Goal: Information Seeking & Learning: Check status

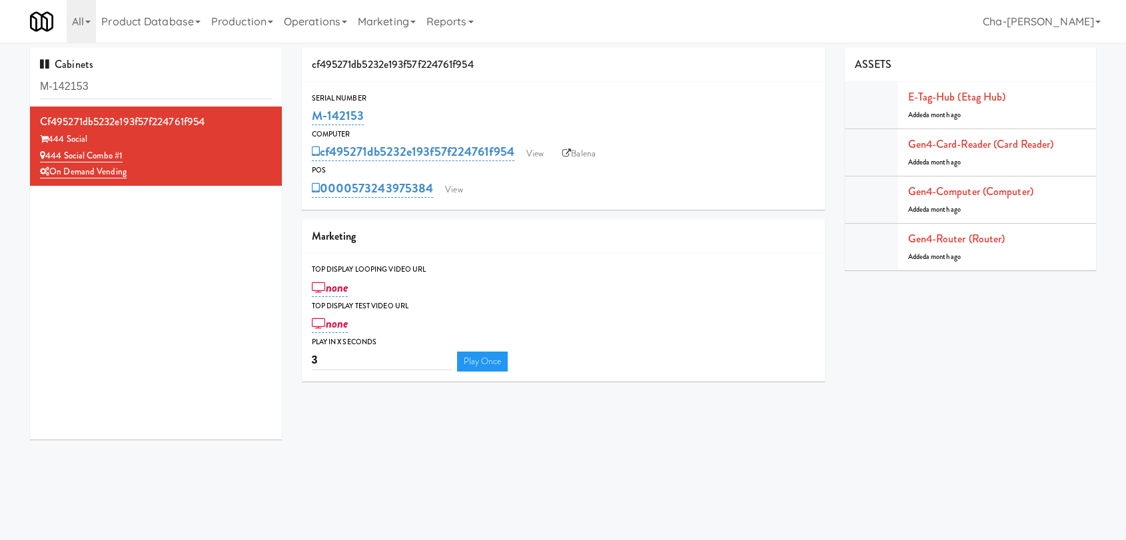
scroll to position [35, 0]
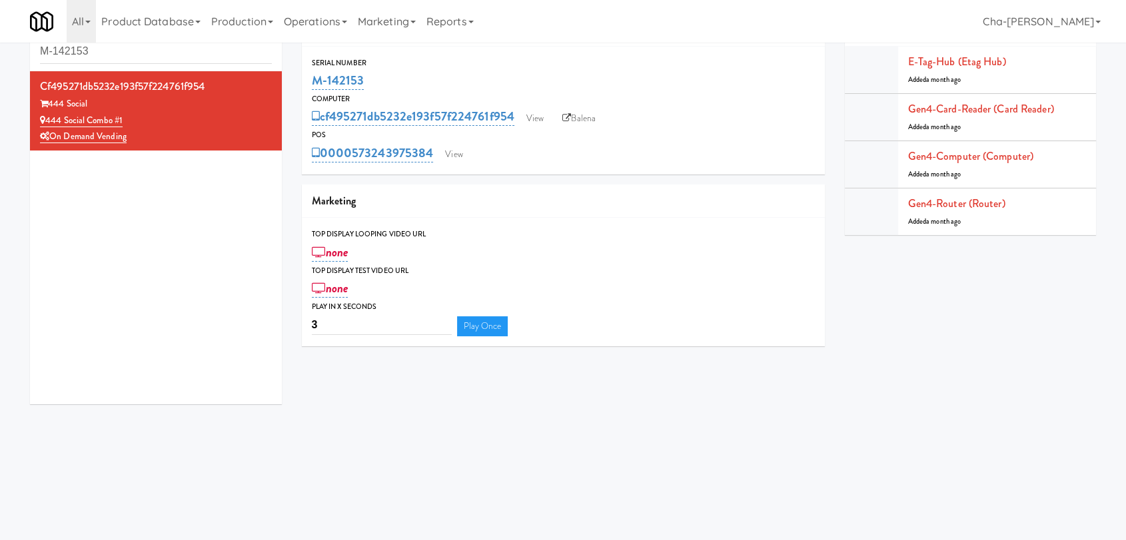
drag, startPoint x: 375, startPoint y: 79, endPoint x: 310, endPoint y: 81, distance: 64.7
click at [312, 81] on div "M-142153" at bounding box center [563, 80] width 503 height 23
copy link "M-142153"
click at [135, 54] on input "M-142153" at bounding box center [156, 51] width 232 height 25
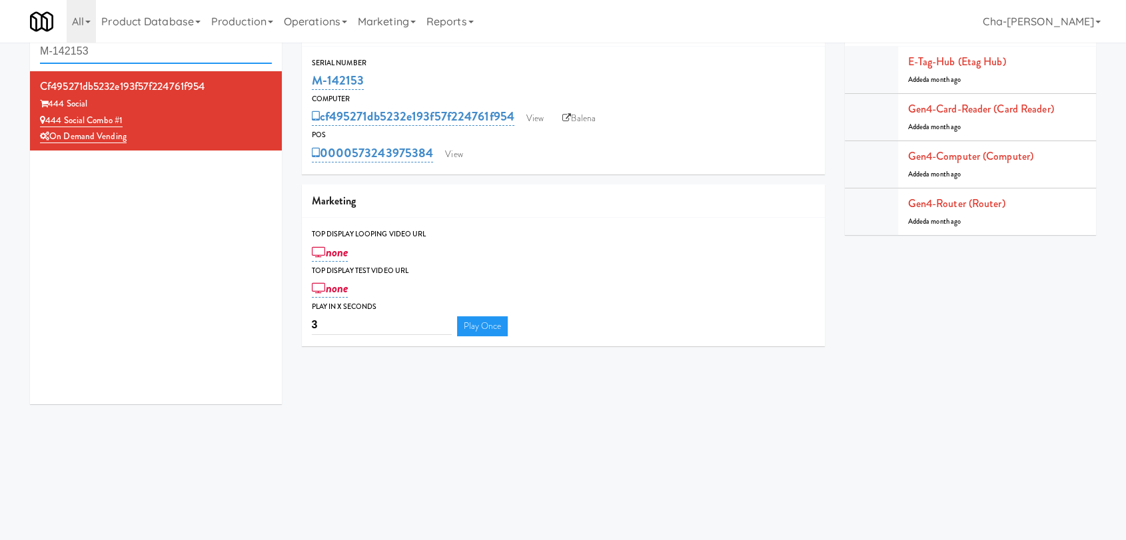
click at [135, 54] on input "M-142153" at bounding box center [156, 51] width 232 height 25
paste input "6"
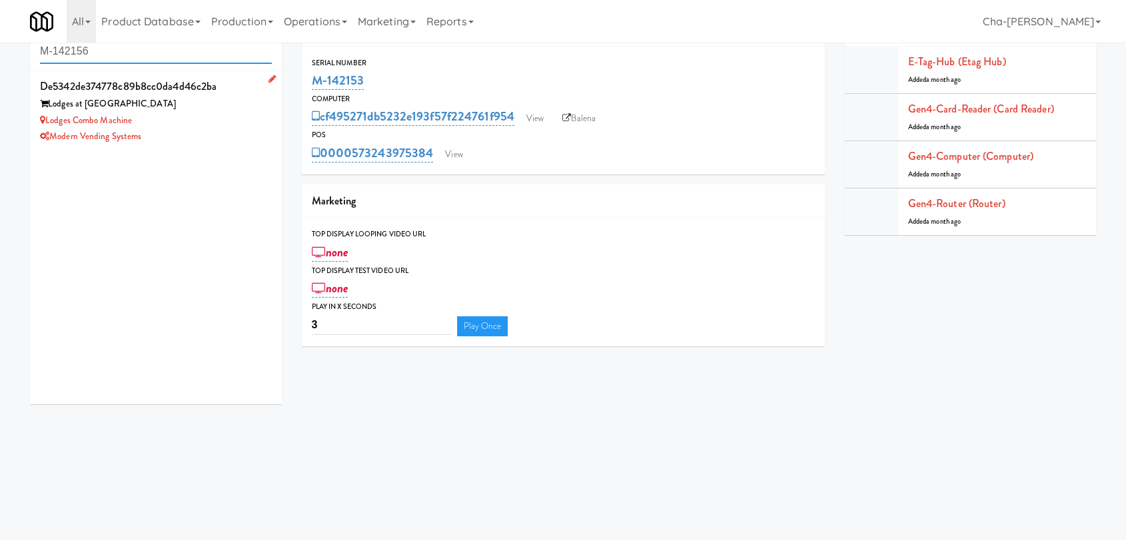
type input "M-142156"
click at [235, 125] on div "Lodges Combo Machine" at bounding box center [156, 121] width 232 height 17
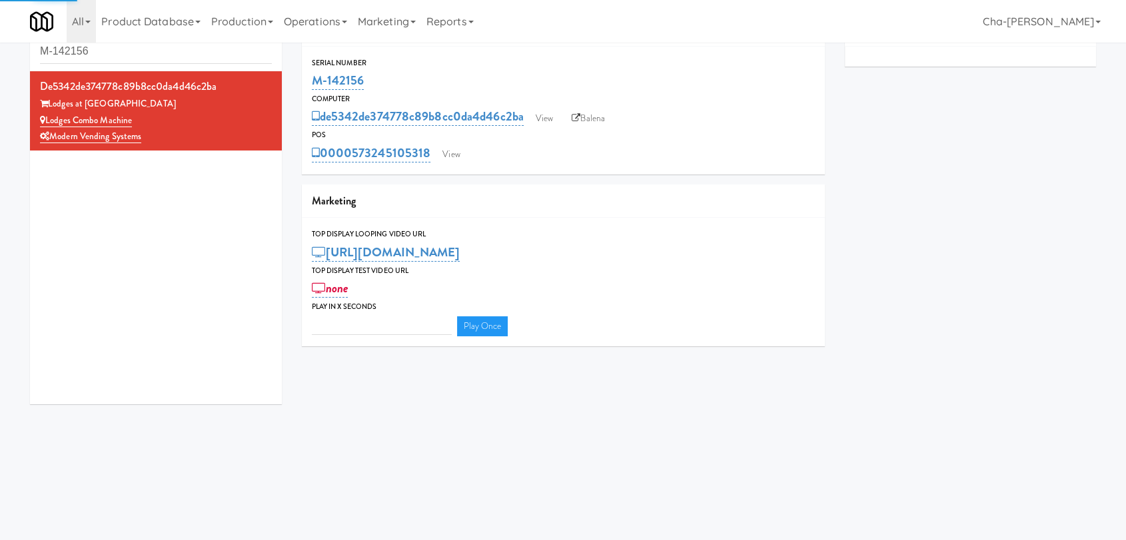
scroll to position [3, 0]
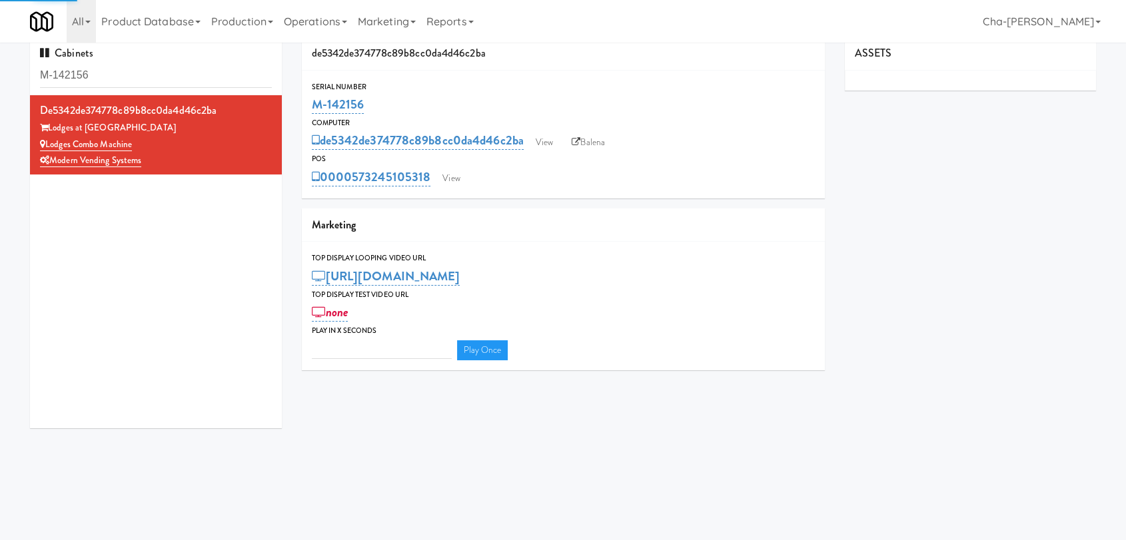
type input "3"
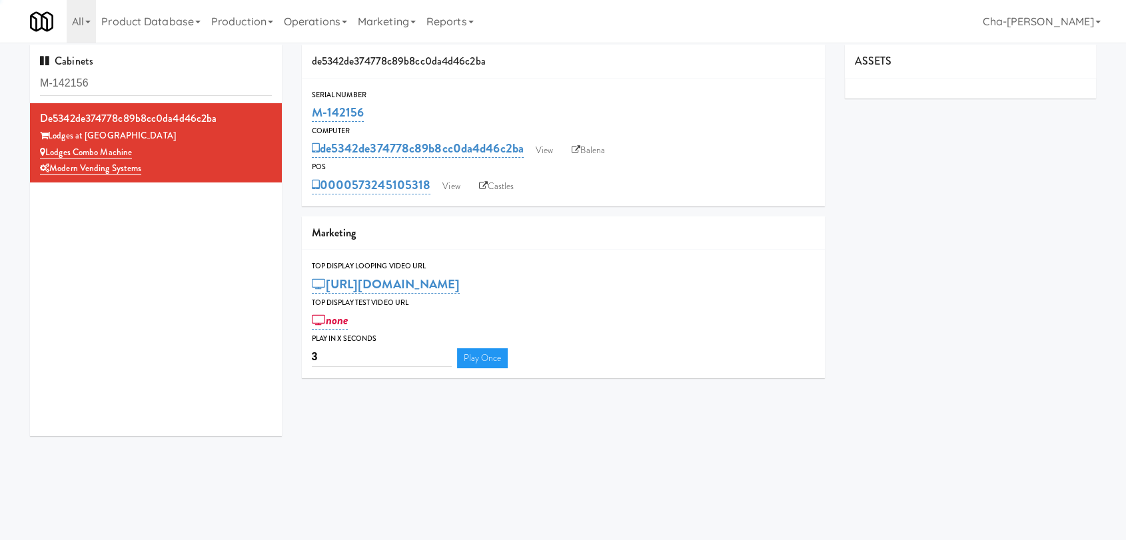
scroll to position [0, 0]
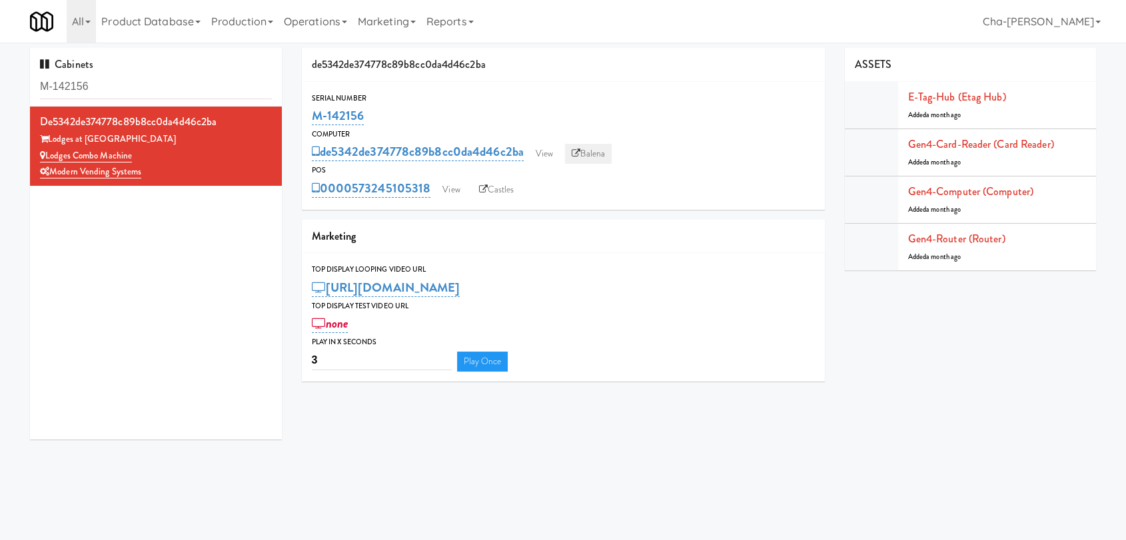
click at [605, 150] on link "Balena" at bounding box center [588, 154] width 47 height 20
drag, startPoint x: 385, startPoint y: 111, endPoint x: 309, endPoint y: 122, distance: 76.8
click at [309, 122] on div "Serial Number M-142156" at bounding box center [563, 110] width 523 height 36
copy link "M-142156"
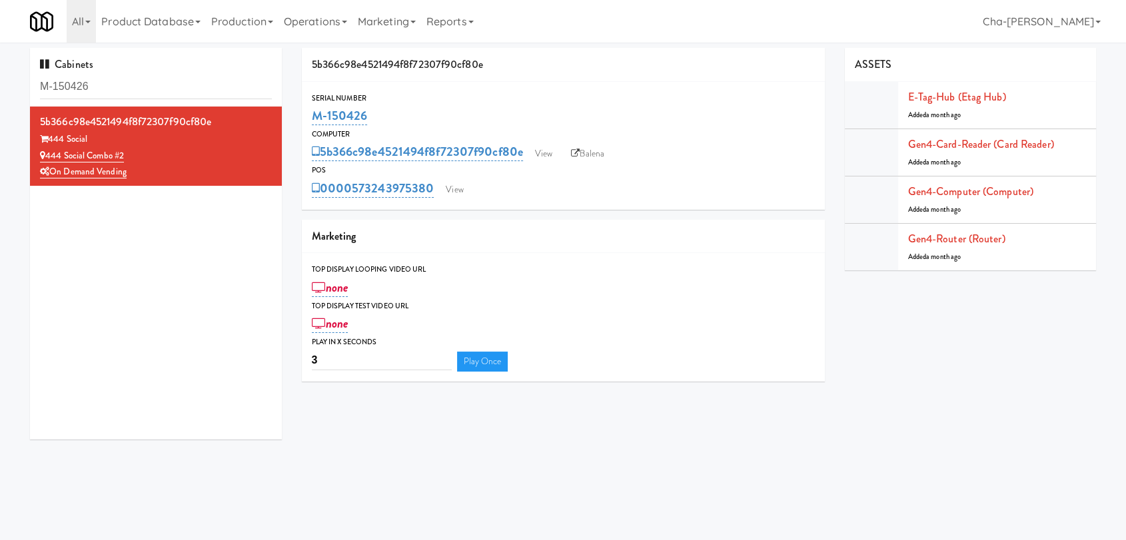
click at [309, 125] on div "Serial Number M-150426" at bounding box center [563, 110] width 523 height 36
copy link "M-150426"
click at [125, 90] on input "M-150426" at bounding box center [156, 87] width 232 height 25
click at [129, 89] on input "M-150426" at bounding box center [156, 87] width 232 height 25
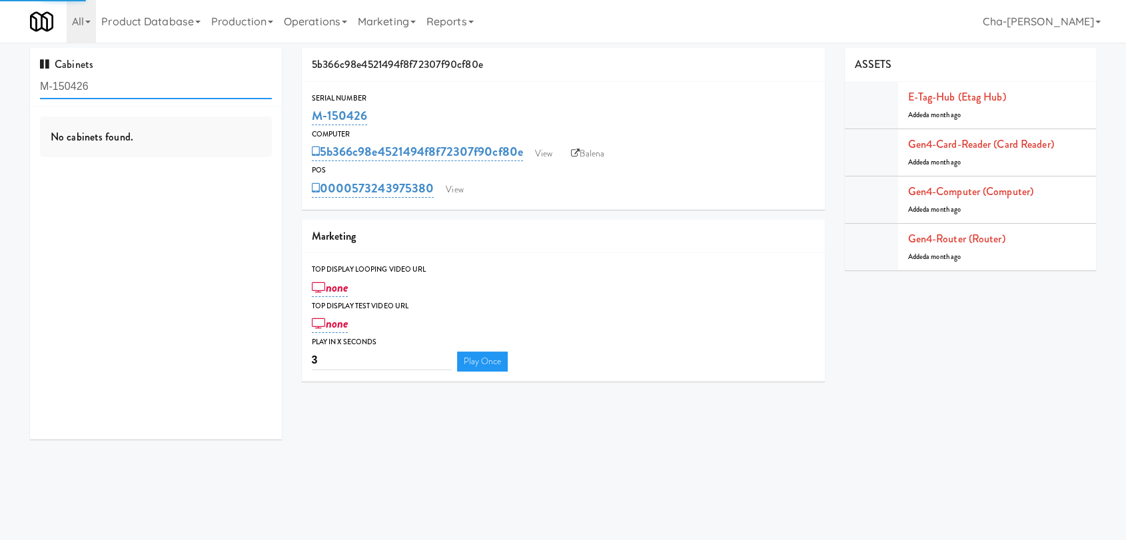
click at [129, 89] on input "M-150426" at bounding box center [156, 87] width 232 height 25
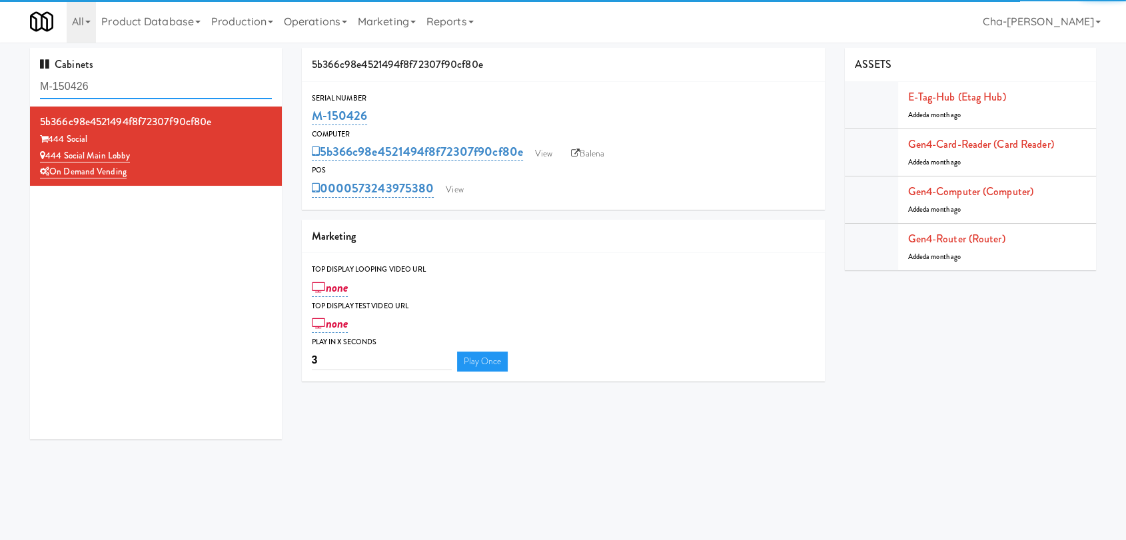
click at [129, 89] on input "M-150426" at bounding box center [156, 87] width 232 height 25
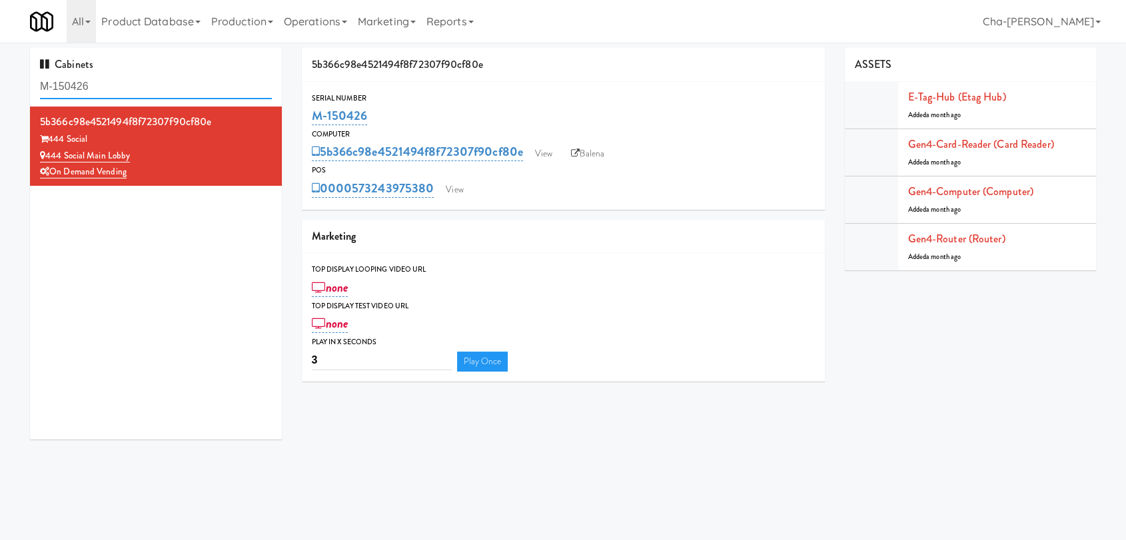
paste input "42"
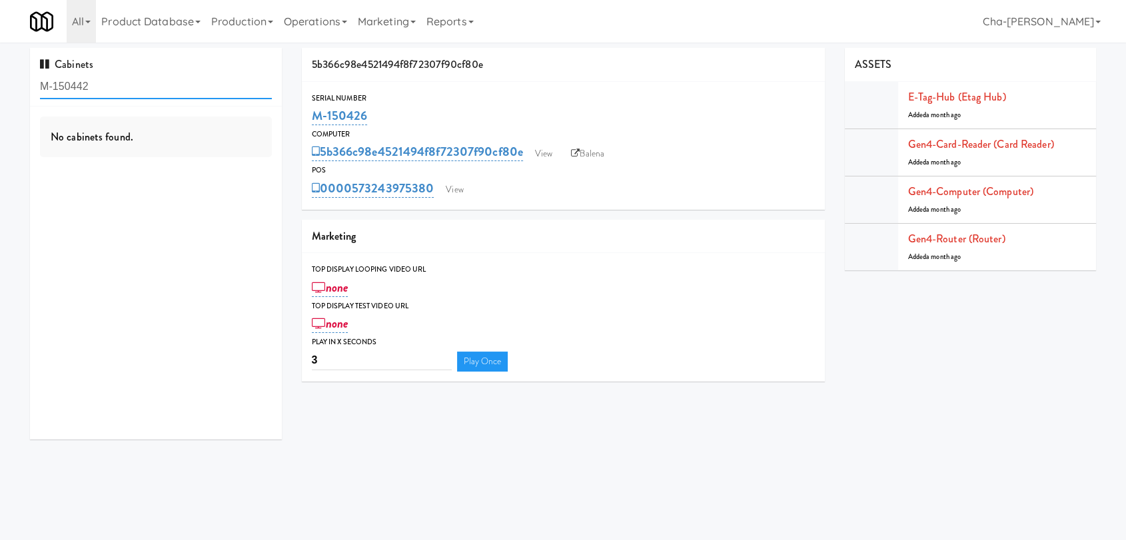
drag, startPoint x: 129, startPoint y: 89, endPoint x: 151, endPoint y: 96, distance: 23.8
click at [130, 89] on input "M-150442" at bounding box center [156, 87] width 232 height 25
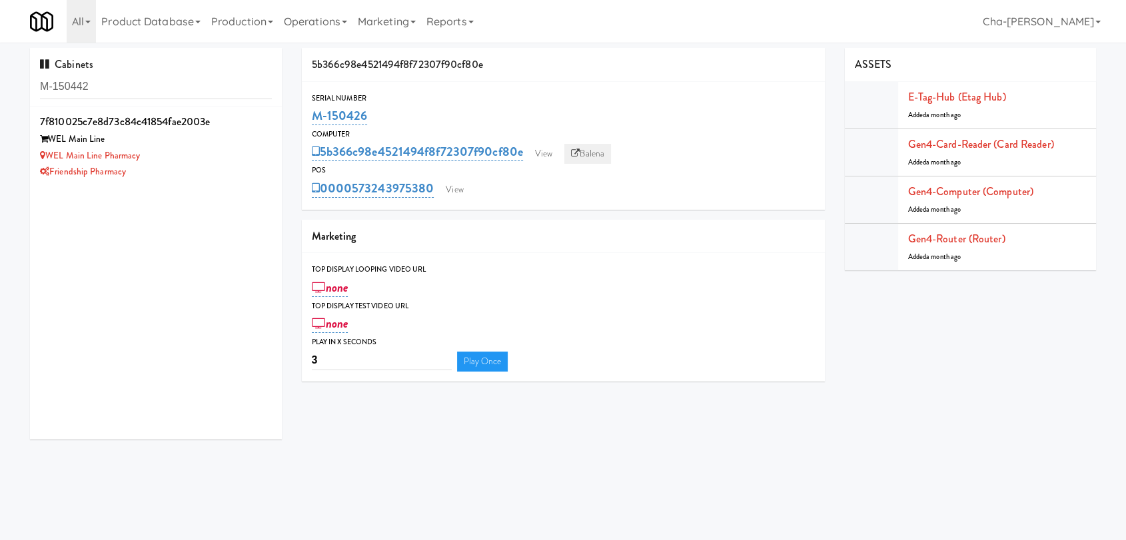
click at [600, 163] on link "Balena" at bounding box center [587, 154] width 47 height 20
click at [131, 83] on input "M-150442" at bounding box center [156, 87] width 232 height 25
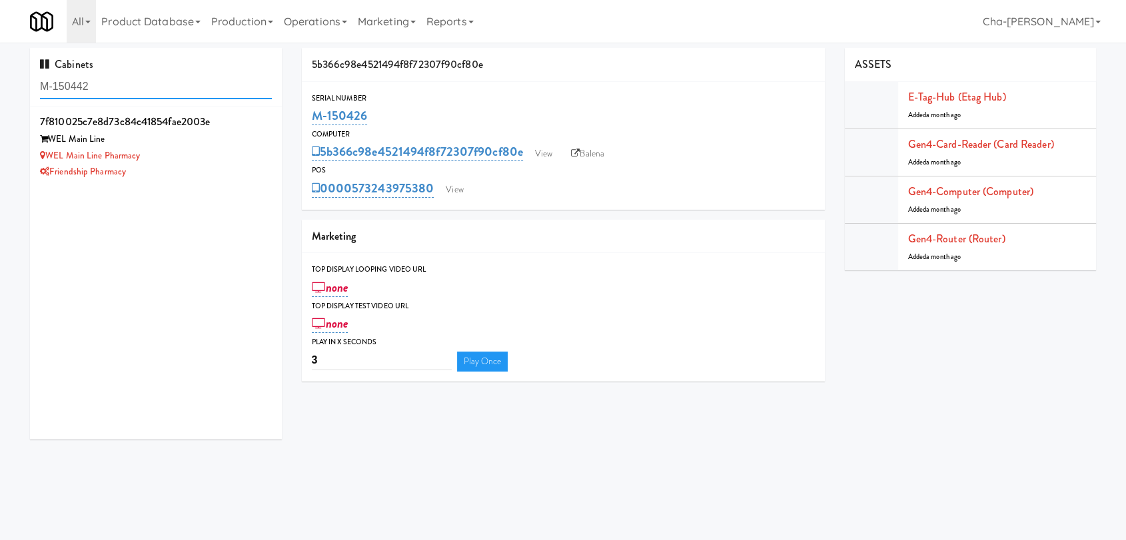
paste input "43823"
click at [115, 86] on input "M-143823" at bounding box center [156, 87] width 232 height 25
click at [115, 85] on input "M-143823" at bounding box center [156, 87] width 232 height 25
paste input "1675"
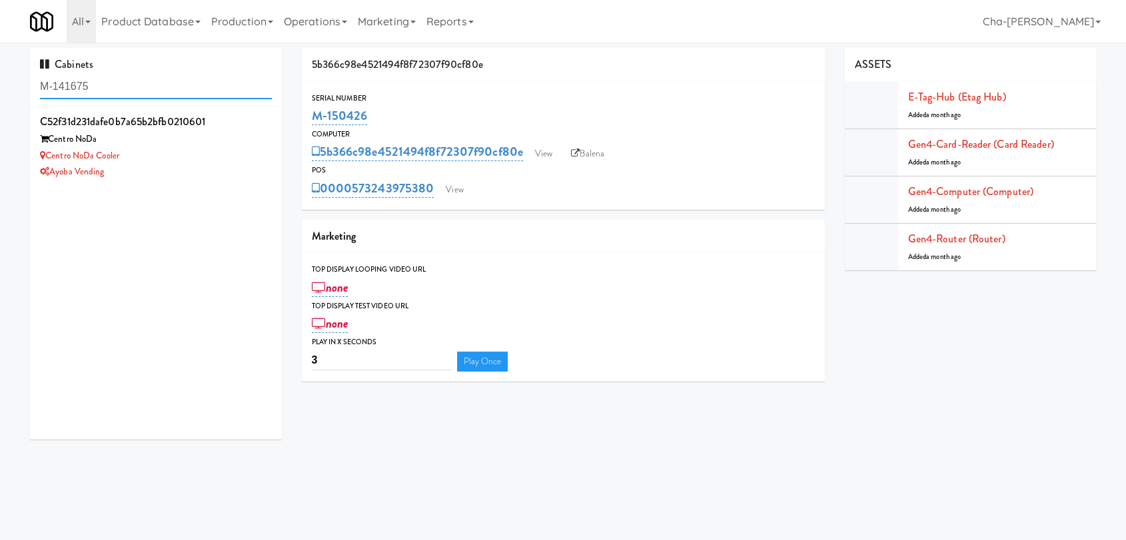
click at [116, 92] on input "M-141675" at bounding box center [156, 87] width 232 height 25
paste input "53696"
type input "M-153696"
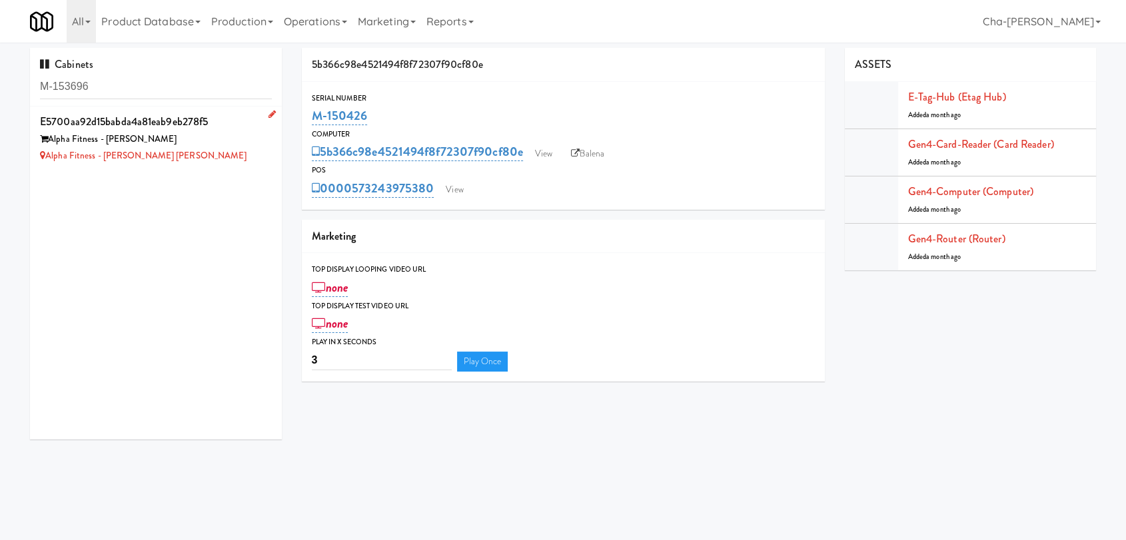
click at [193, 148] on div "Alpha Fitness - [PERSON_NAME] [PERSON_NAME]" at bounding box center [156, 156] width 232 height 17
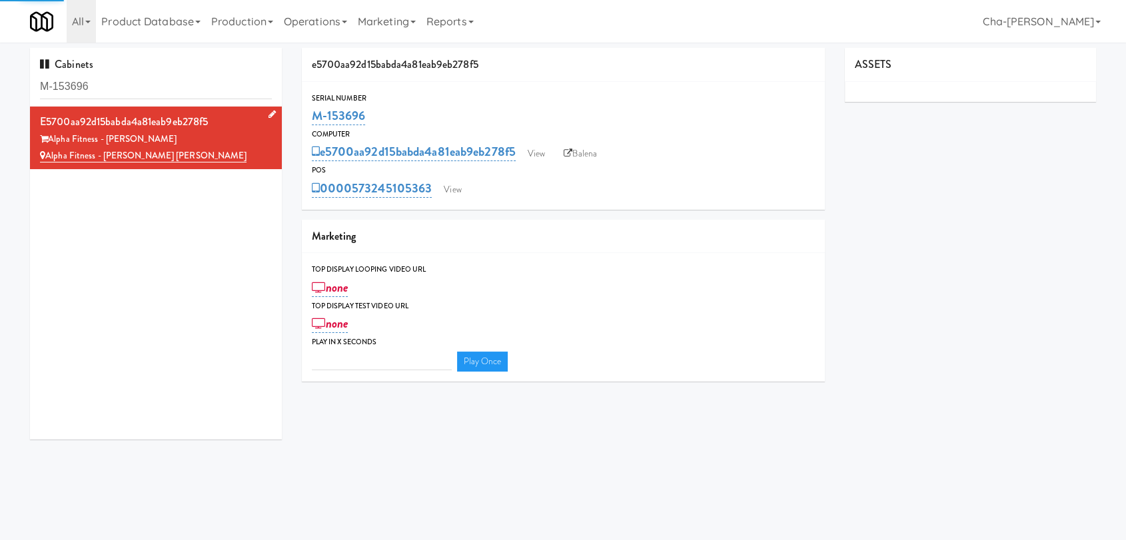
type input "3"
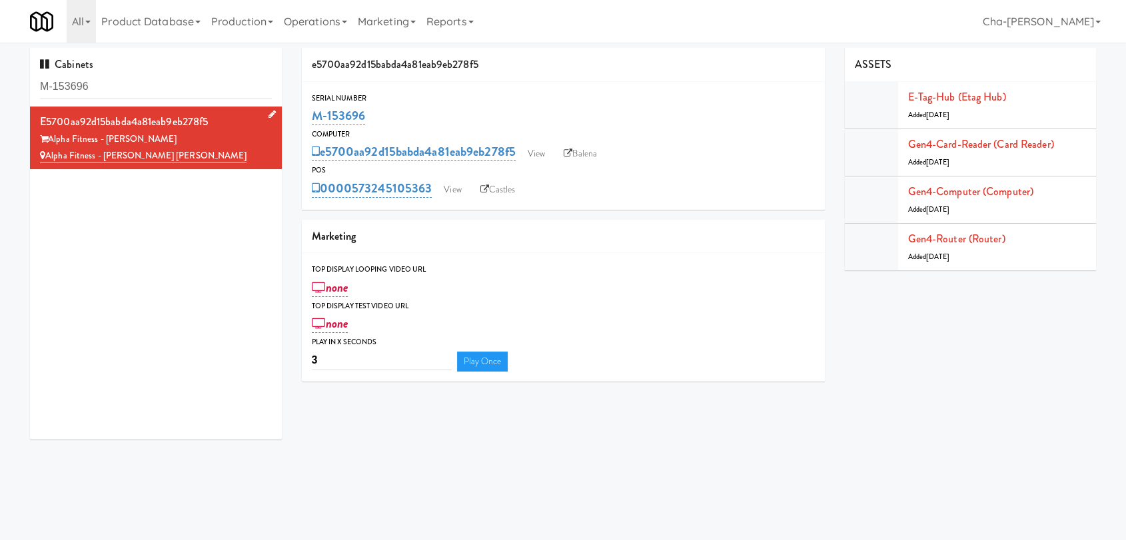
click at [219, 145] on div "Alpha Fitness - Newton" at bounding box center [156, 139] width 232 height 17
drag, startPoint x: 196, startPoint y: 156, endPoint x: 42, endPoint y: 157, distance: 153.9
click at [42, 157] on div "Alpha Fitness - [PERSON_NAME] [PERSON_NAME]" at bounding box center [156, 156] width 232 height 17
click at [448, 188] on link "View" at bounding box center [452, 190] width 31 height 20
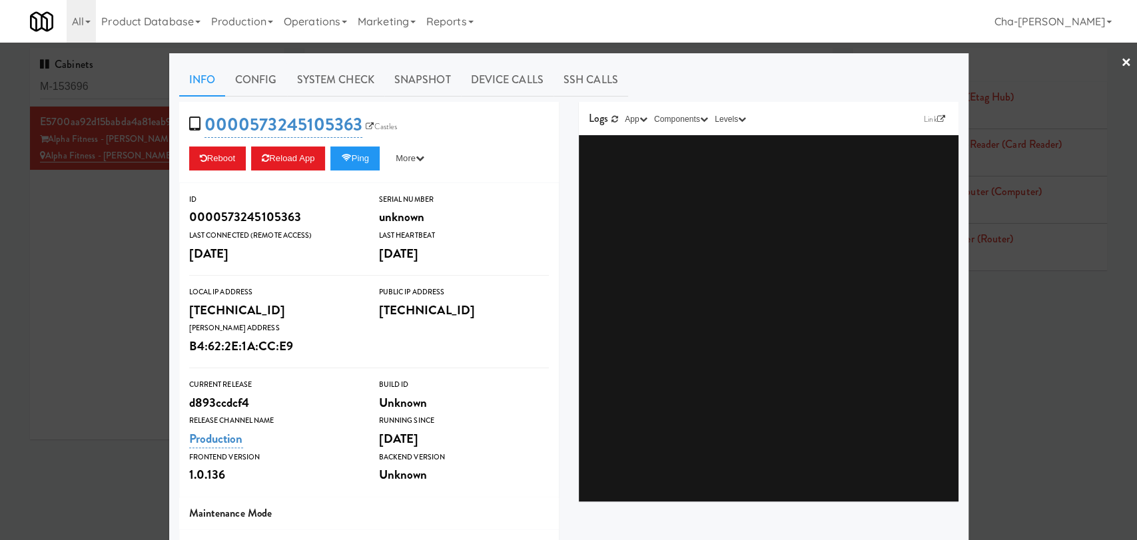
click at [107, 264] on div at bounding box center [568, 270] width 1137 height 540
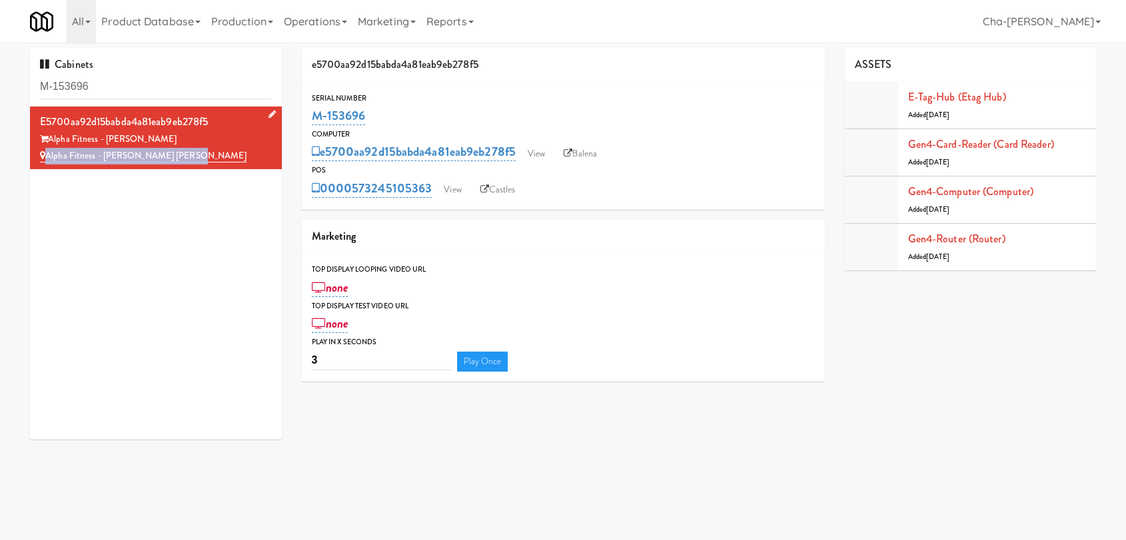
drag, startPoint x: 187, startPoint y: 155, endPoint x: 33, endPoint y: 167, distance: 154.3
click at [33, 167] on li "e5700aa92d15babda4a81eab9eb278f5 Alpha Fitness - Newton Alpha Fitness - Newton …" at bounding box center [156, 138] width 252 height 63
copy link "Alpha Fitness - [PERSON_NAME] [PERSON_NAME]"
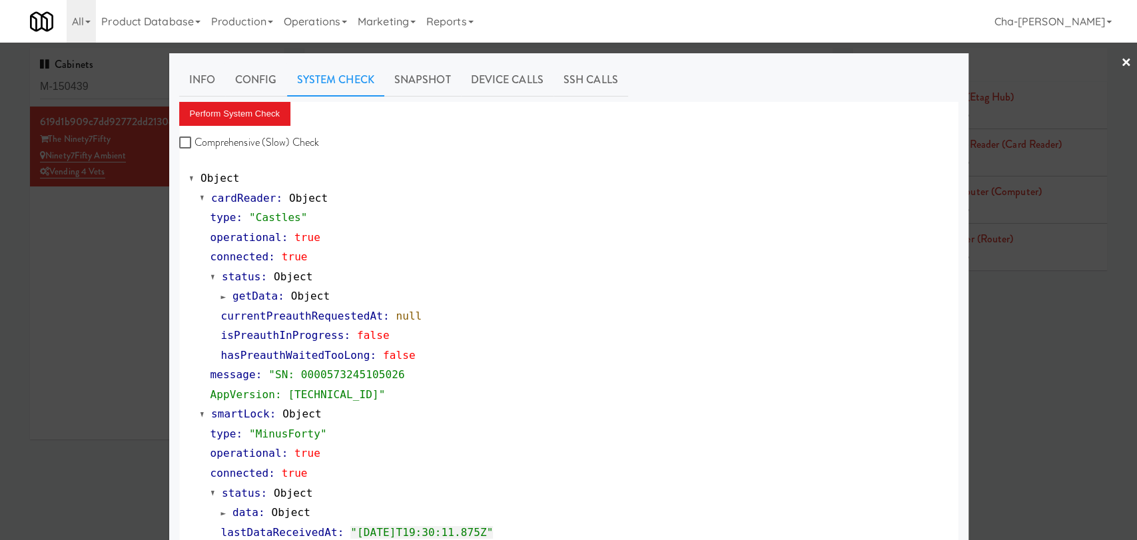
click at [66, 278] on div at bounding box center [568, 270] width 1137 height 540
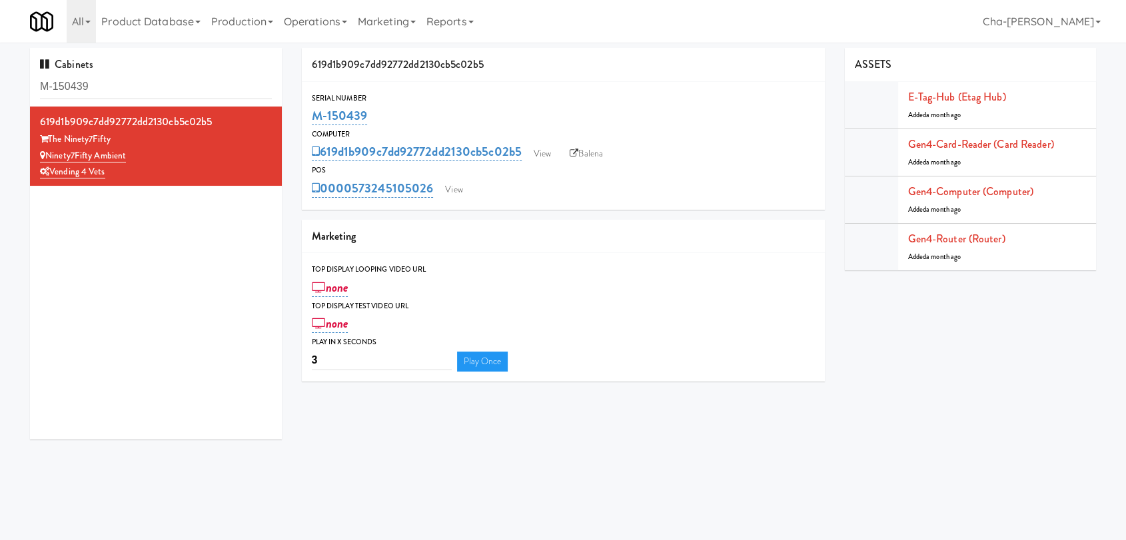
drag, startPoint x: 368, startPoint y: 107, endPoint x: 310, endPoint y: 121, distance: 59.1
click at [312, 121] on div "M-150439" at bounding box center [563, 116] width 503 height 23
copy link "M-150439"
drag, startPoint x: 385, startPoint y: 107, endPoint x: 308, endPoint y: 117, distance: 78.0
click at [308, 117] on div "Serial Number M-150419" at bounding box center [563, 110] width 523 height 36
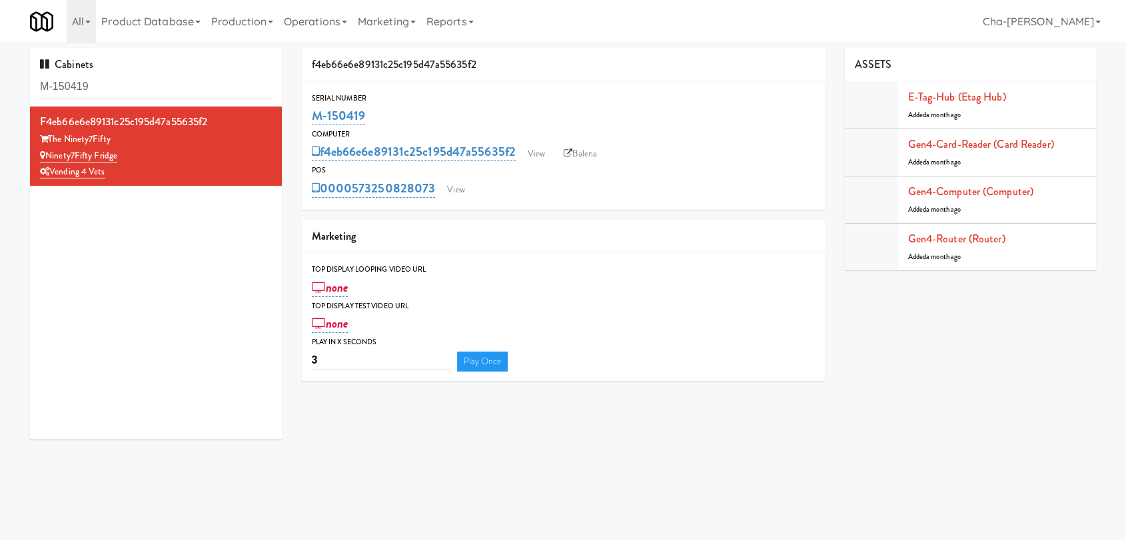
copy link "M-150419"
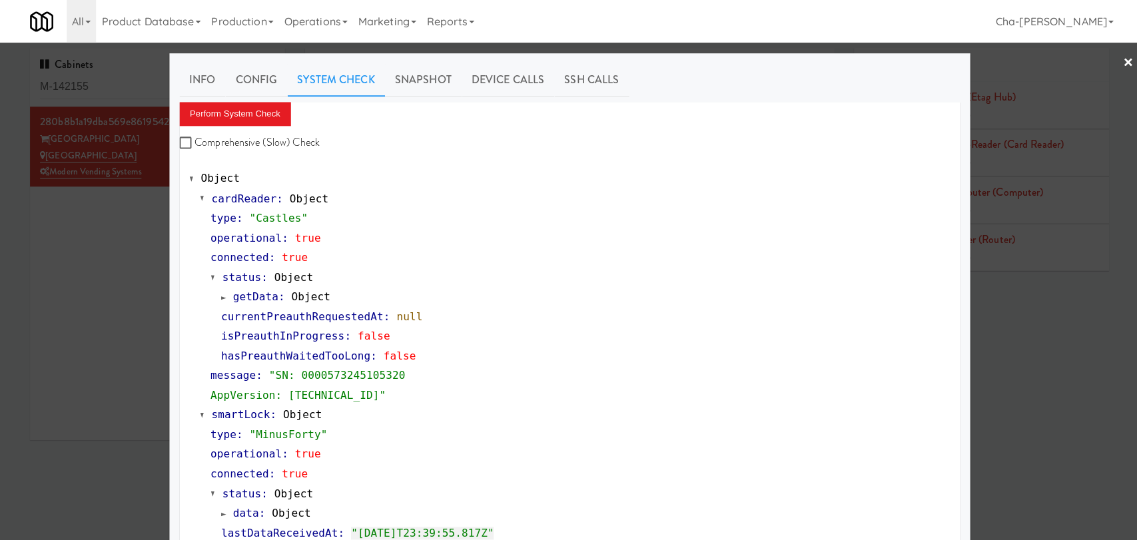
click at [74, 299] on div at bounding box center [568, 270] width 1137 height 540
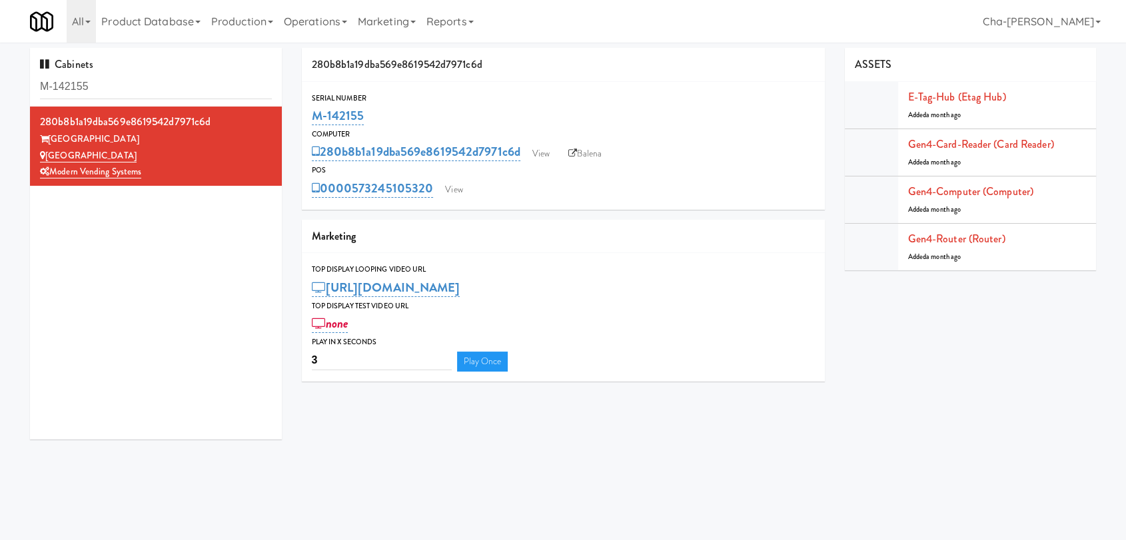
drag, startPoint x: 386, startPoint y: 117, endPoint x: 308, endPoint y: 123, distance: 77.5
click at [308, 123] on div "Serial Number M-142155" at bounding box center [563, 110] width 523 height 36
copy link "M-142155"
drag, startPoint x: 373, startPoint y: 121, endPoint x: 306, endPoint y: 124, distance: 66.7
click at [306, 124] on div "Serial Number M-141681" at bounding box center [563, 110] width 523 height 36
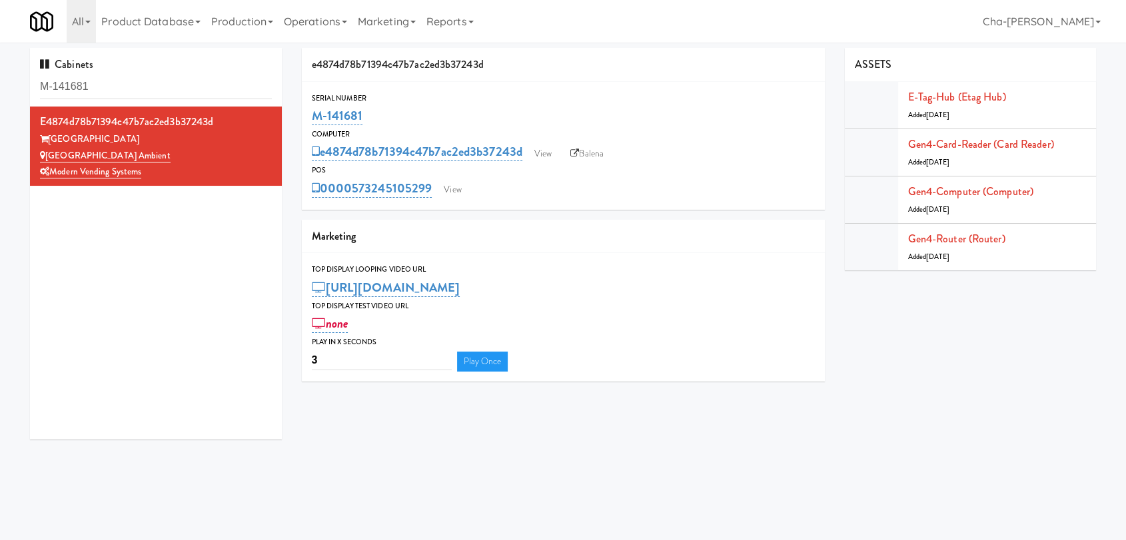
copy link "M-141681"
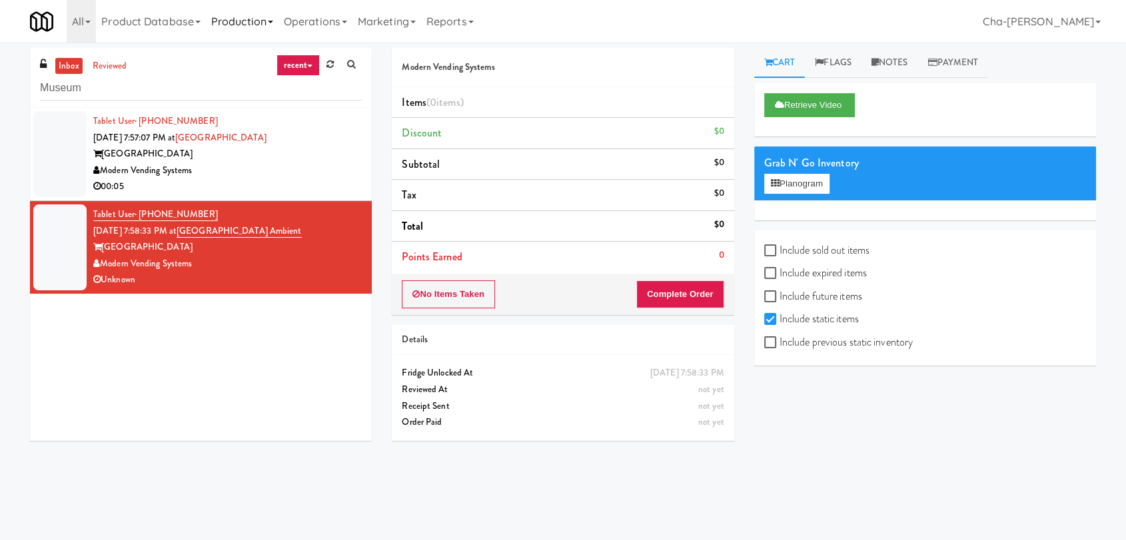
click at [254, 23] on link "Production" at bounding box center [242, 21] width 73 height 43
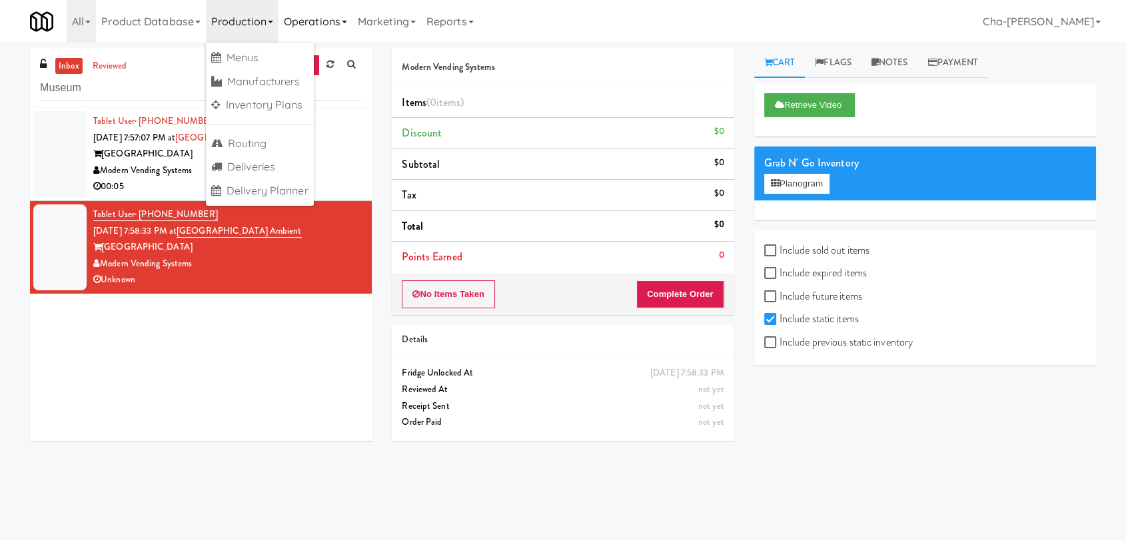
click at [318, 19] on link "Operations" at bounding box center [315, 21] width 74 height 43
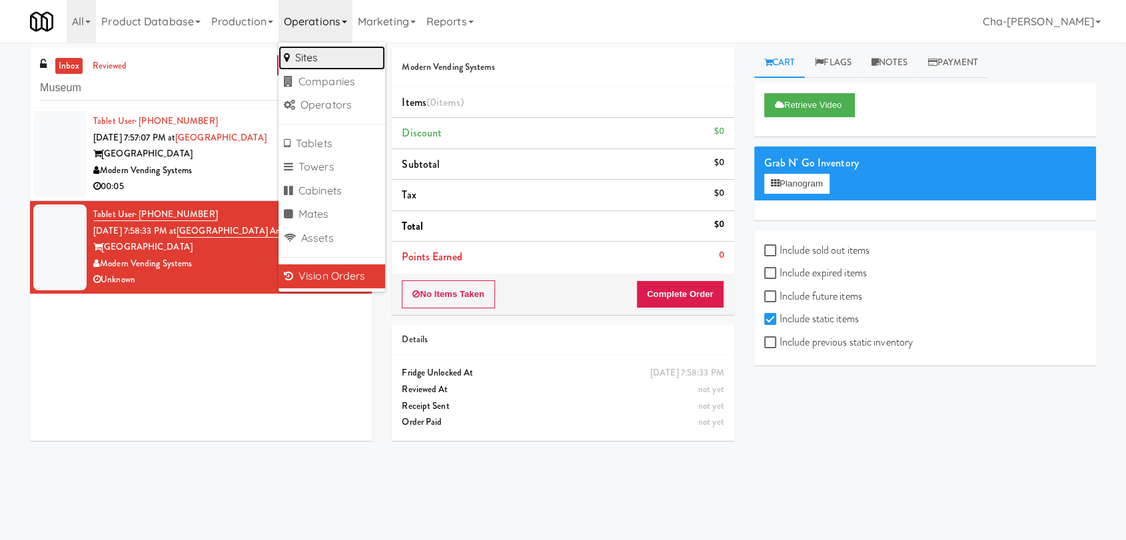
click at [304, 54] on link "Sites" at bounding box center [331, 58] width 107 height 24
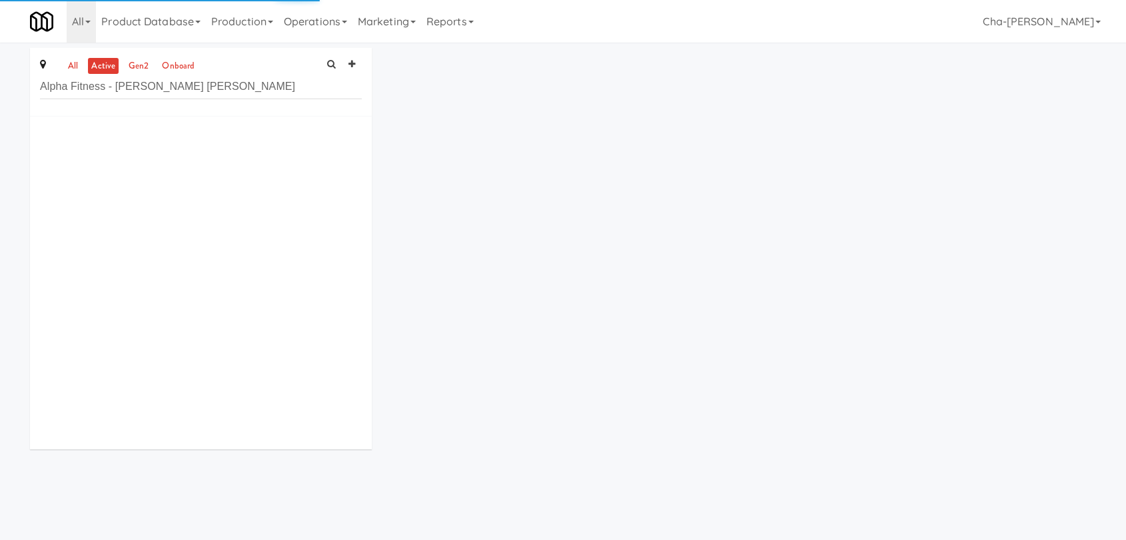
click at [71, 87] on input "Alpha Fitness - [PERSON_NAME] [PERSON_NAME]" at bounding box center [201, 87] width 322 height 25
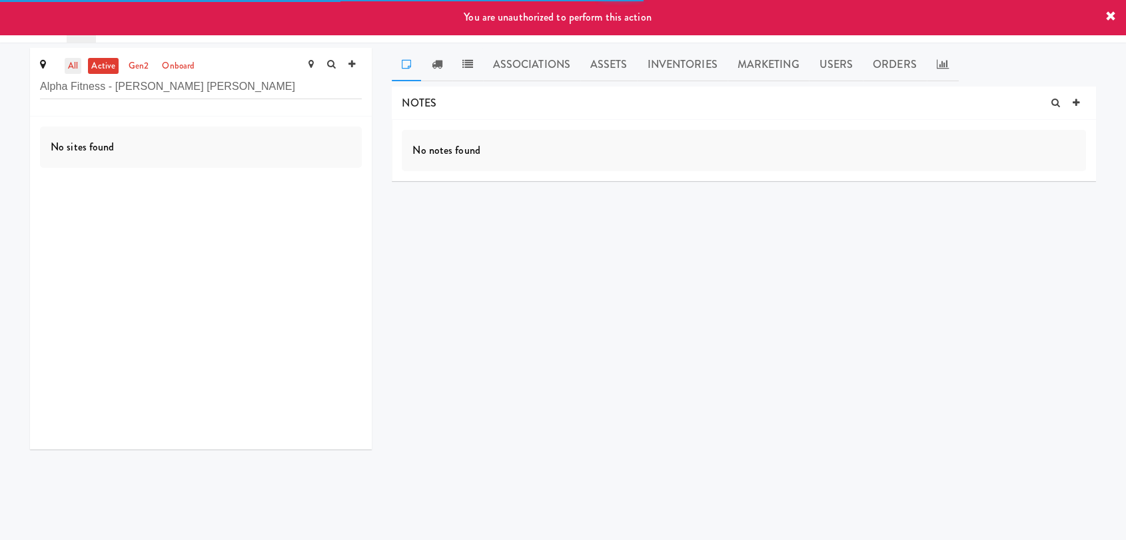
type input "Alpha Fitness - [PERSON_NAME] [PERSON_NAME]"
click at [67, 60] on link "all" at bounding box center [73, 66] width 17 height 17
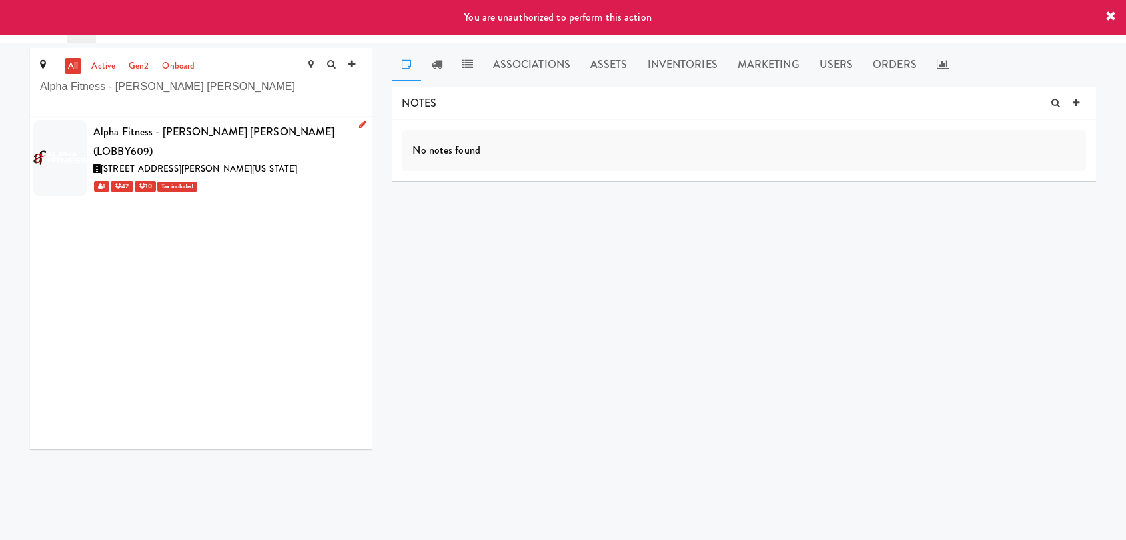
click at [297, 178] on div "1 42 10 Tax included" at bounding box center [227, 186] width 269 height 17
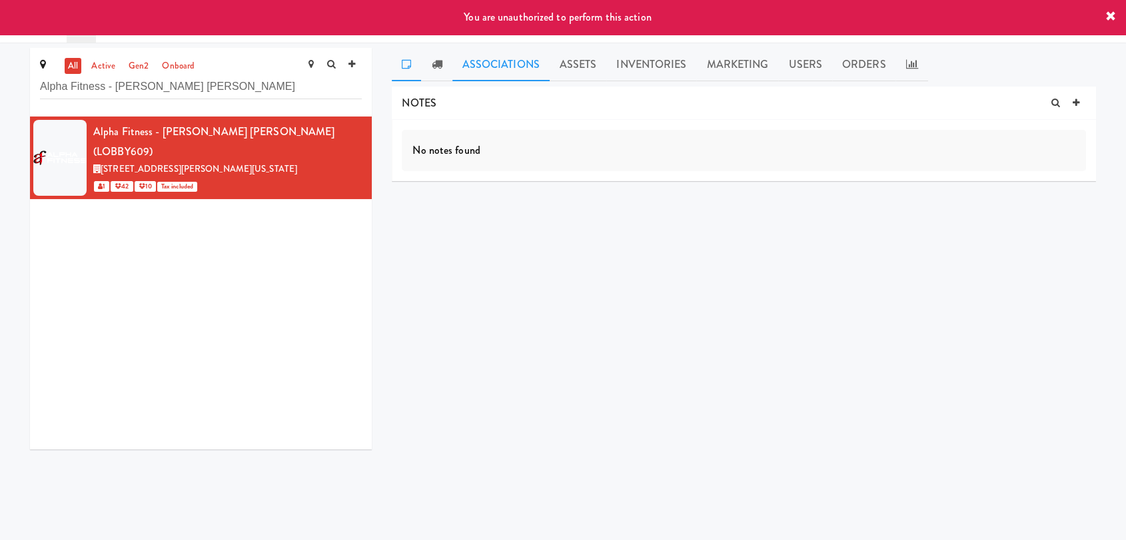
click at [502, 66] on link "Associations" at bounding box center [500, 64] width 97 height 33
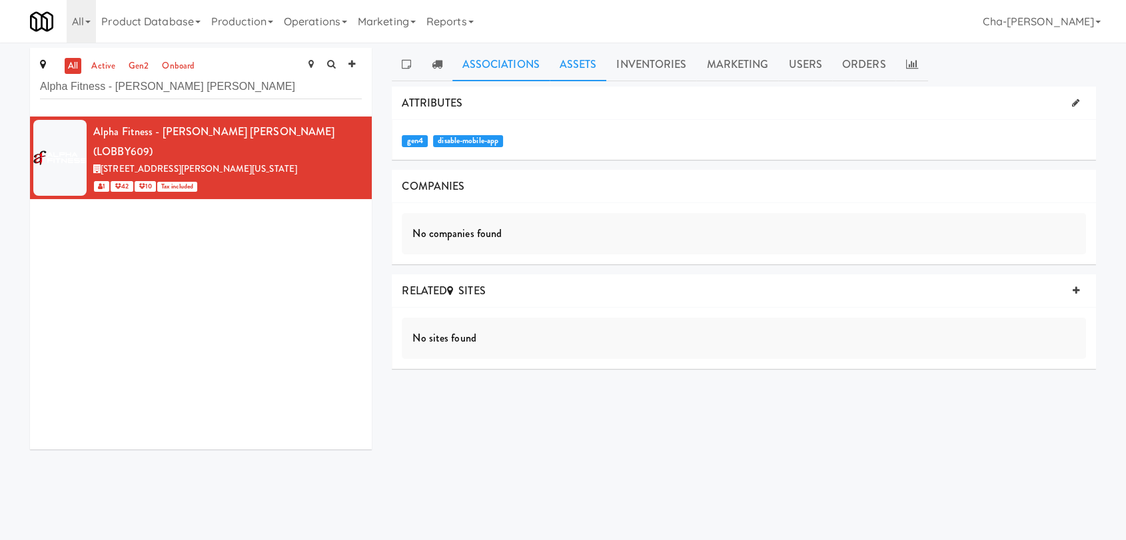
click at [601, 62] on link "Assets" at bounding box center [578, 64] width 57 height 33
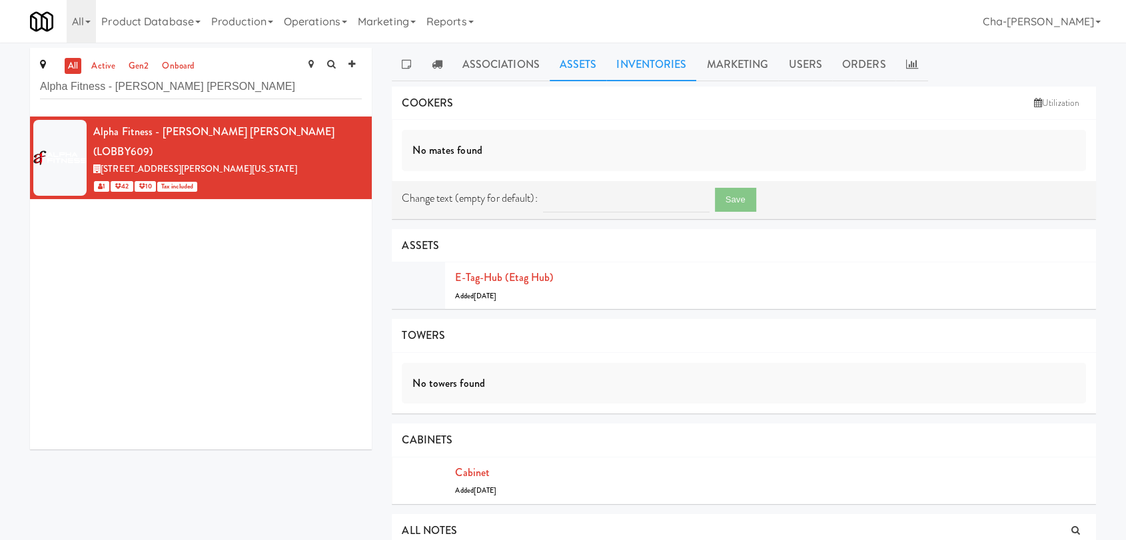
click at [620, 62] on link "Inventories" at bounding box center [651, 64] width 90 height 33
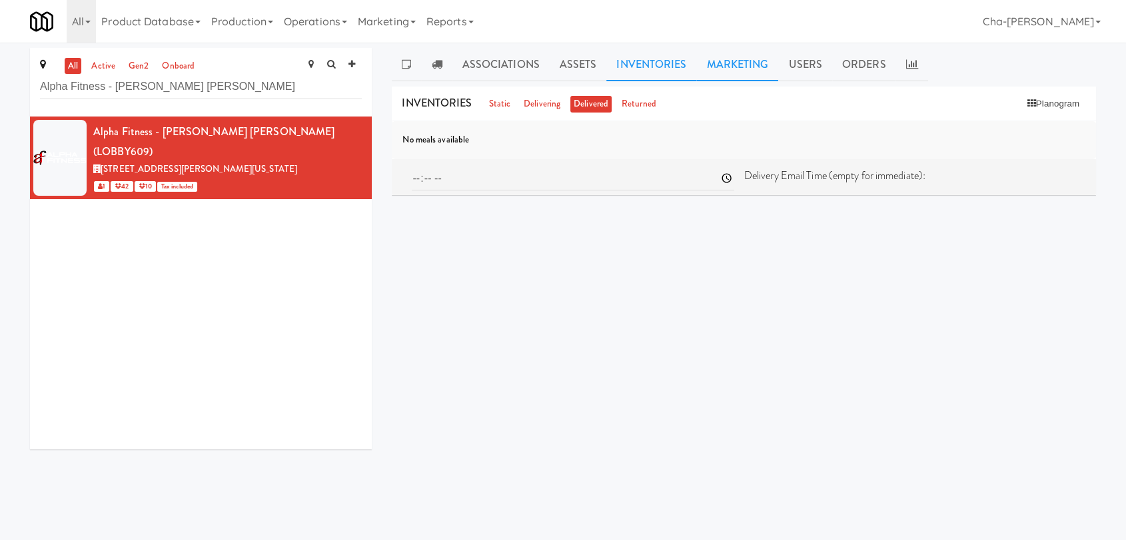
click at [714, 67] on link "Marketing" at bounding box center [737, 64] width 82 height 33
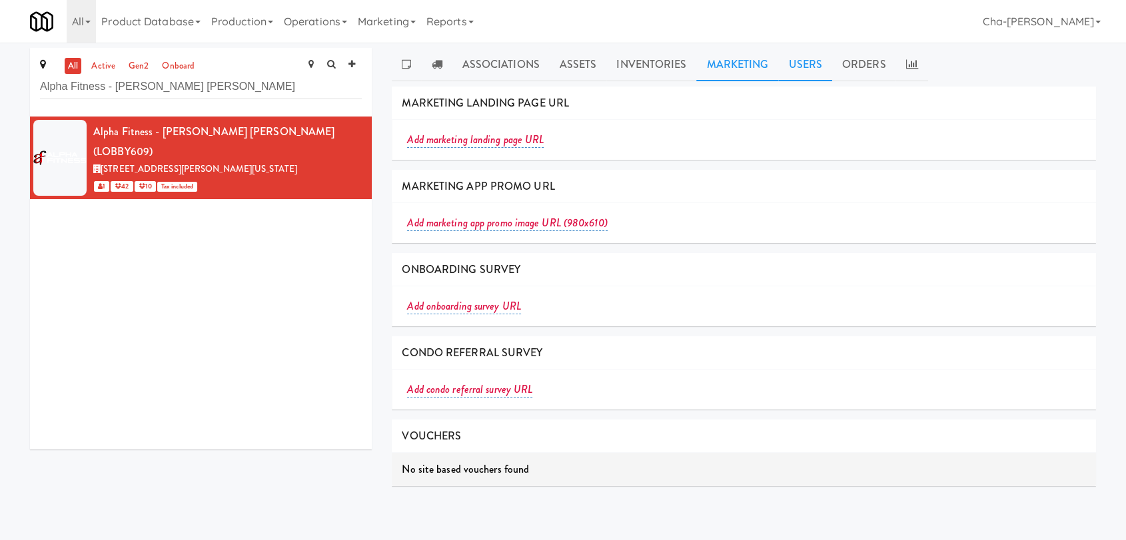
click at [789, 71] on link "Users" at bounding box center [805, 64] width 54 height 33
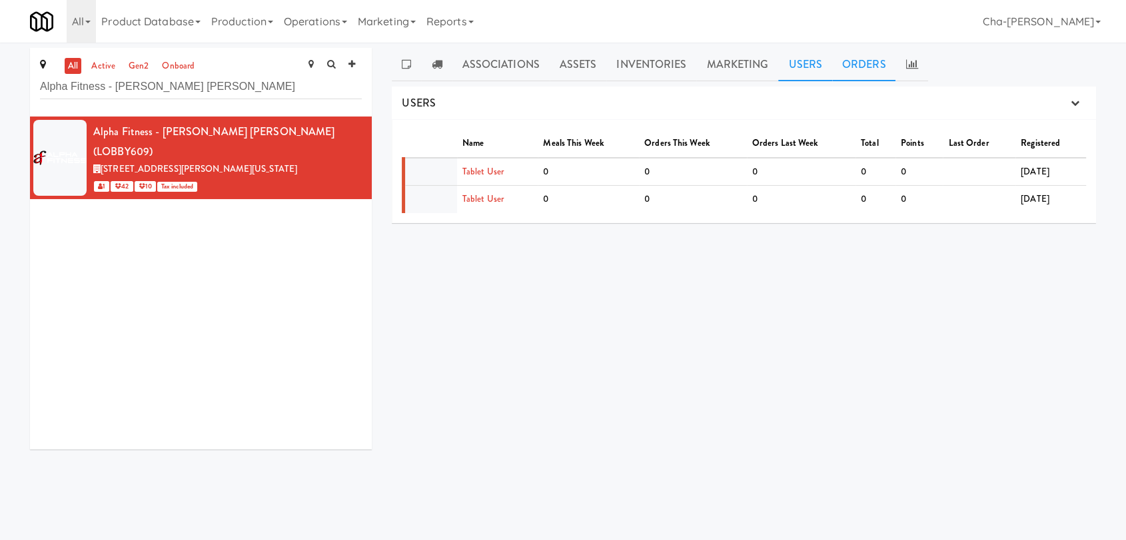
click at [858, 60] on link "Orders" at bounding box center [864, 64] width 64 height 33
